Goal: Task Accomplishment & Management: Manage account settings

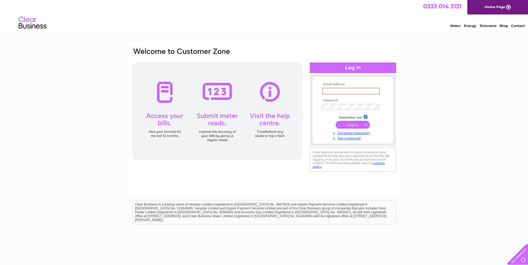
click at [335, 91] on input "text" at bounding box center [351, 91] width 58 height 7
type input "[EMAIL_ADDRESS][DOMAIN_NAME]"
click at [336, 121] on input "submit" at bounding box center [353, 125] width 34 height 8
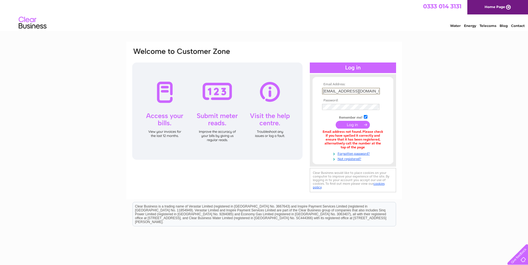
drag, startPoint x: 339, startPoint y: 92, endPoint x: 312, endPoint y: 96, distance: 26.8
click at [312, 96] on form "Email Address: [EMAIL_ADDRESS][DOMAIN_NAME] Password:" at bounding box center [352, 122] width 81 height 79
type input "[EMAIL_ADDRESS][DOMAIN_NAME]"
click at [336, 121] on input "submit" at bounding box center [353, 125] width 34 height 8
click at [362, 122] on input "submit" at bounding box center [353, 125] width 34 height 8
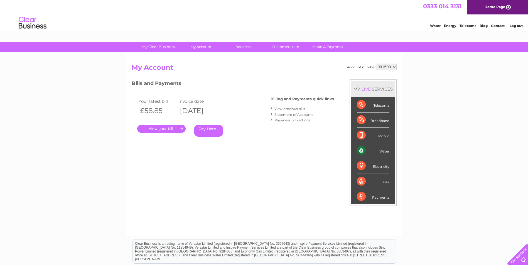
click at [295, 108] on link "View previous bills" at bounding box center [289, 109] width 31 height 4
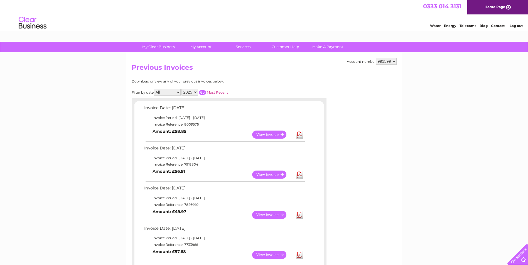
click at [298, 176] on link "Download" at bounding box center [299, 175] width 7 height 8
click at [300, 135] on link "Download" at bounding box center [299, 135] width 7 height 8
